Goal: Check status

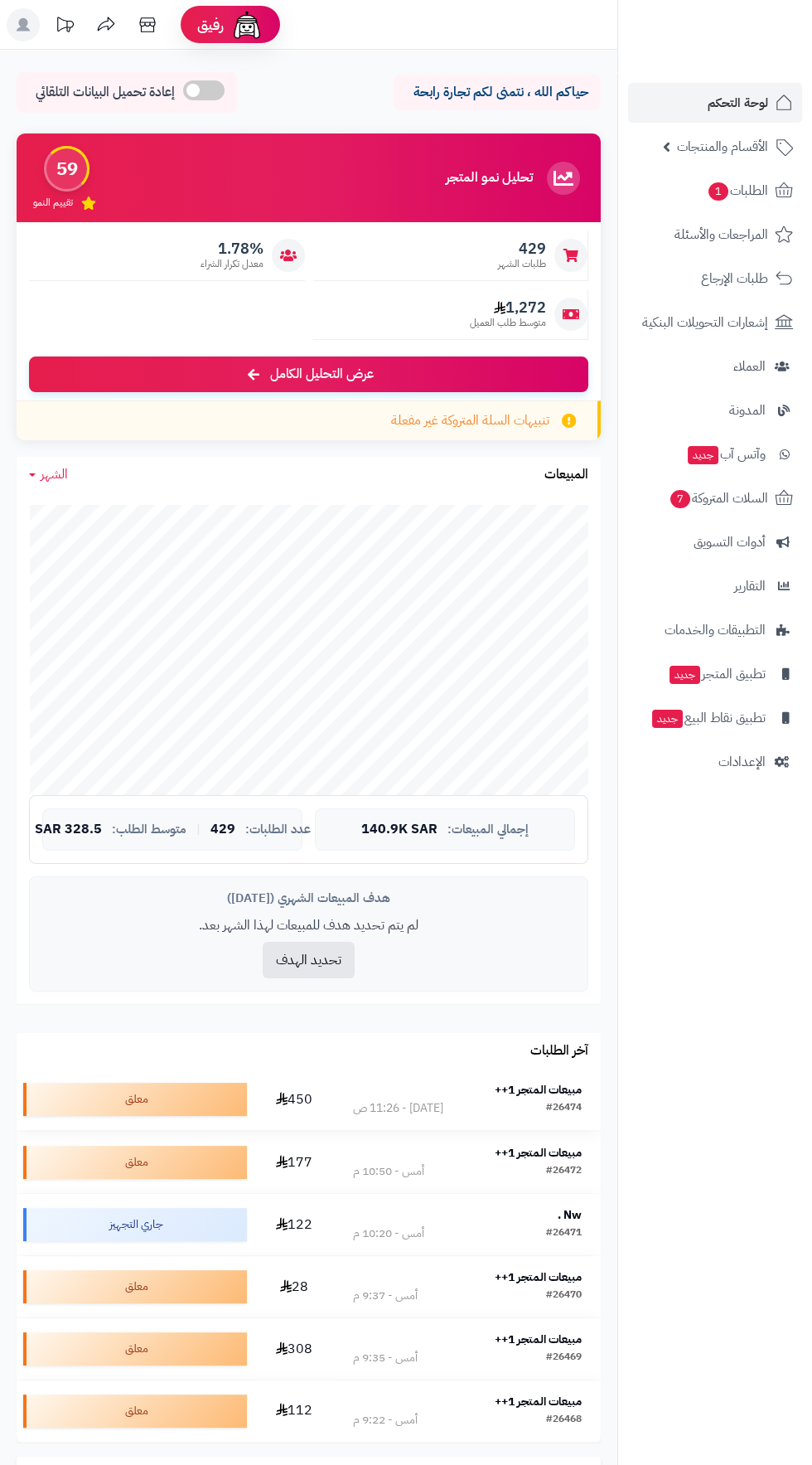
click at [561, 1090] on strong "مبيعات المتجر 1++" at bounding box center [538, 1089] width 87 height 17
